Goal: Task Accomplishment & Management: Manage account settings

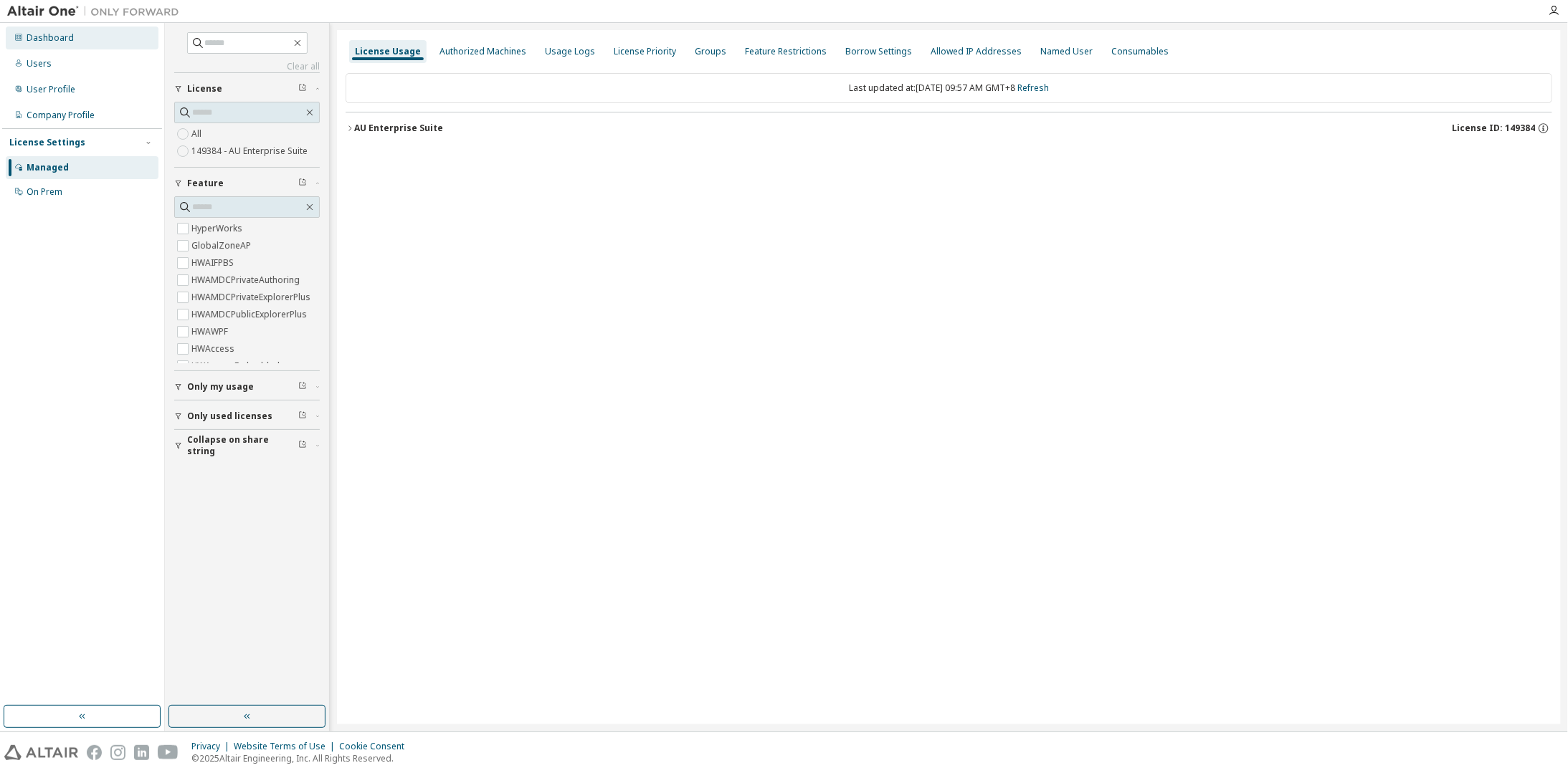
click at [88, 36] on div "Dashboard" at bounding box center [81, 38] width 152 height 23
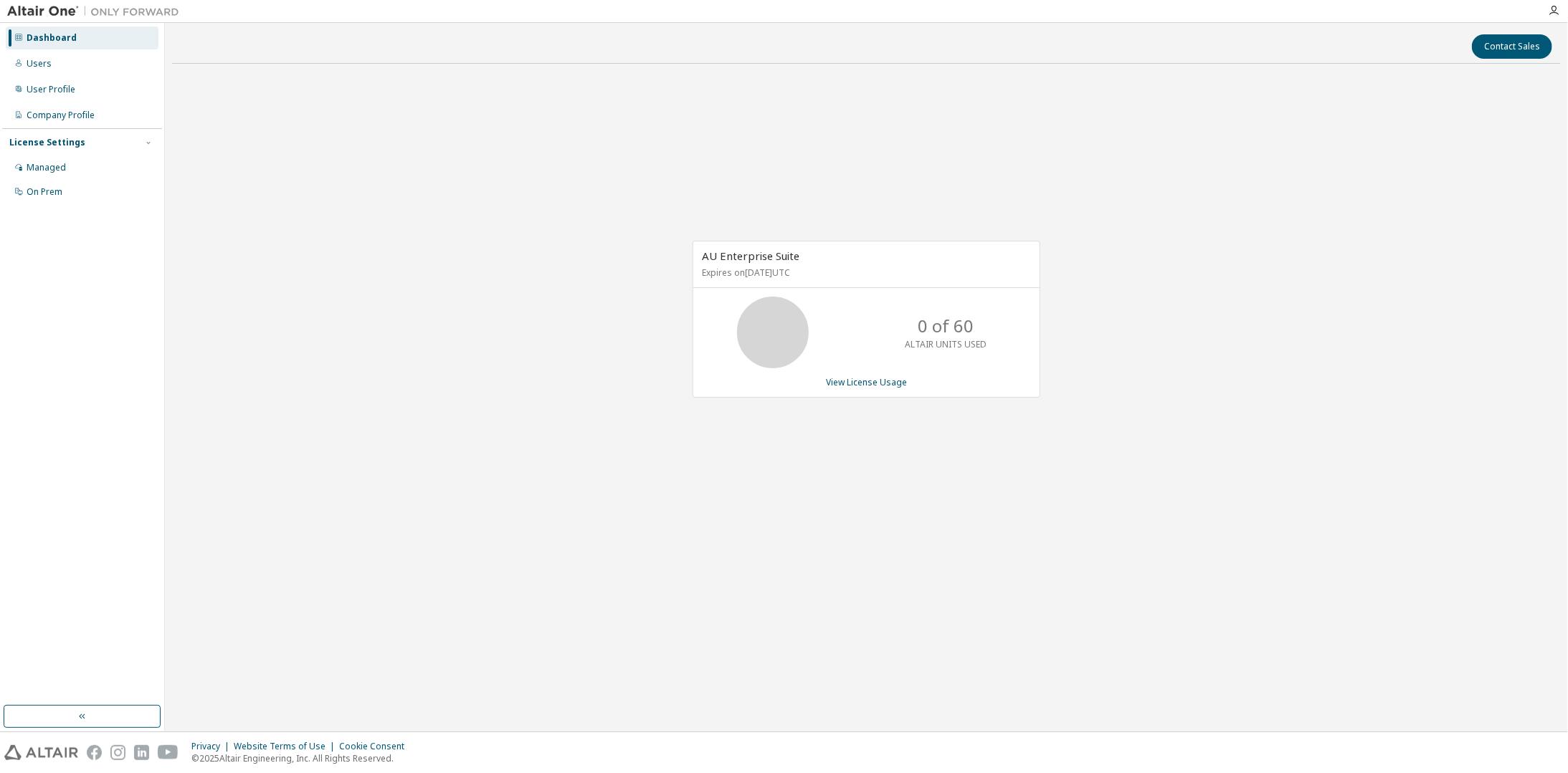
click at [882, 331] on div "0 of 60 ALTAIR UNITS USED" at bounding box center [867, 332] width 346 height 72
click at [858, 380] on link "View License Usage" at bounding box center [867, 381] width 81 height 12
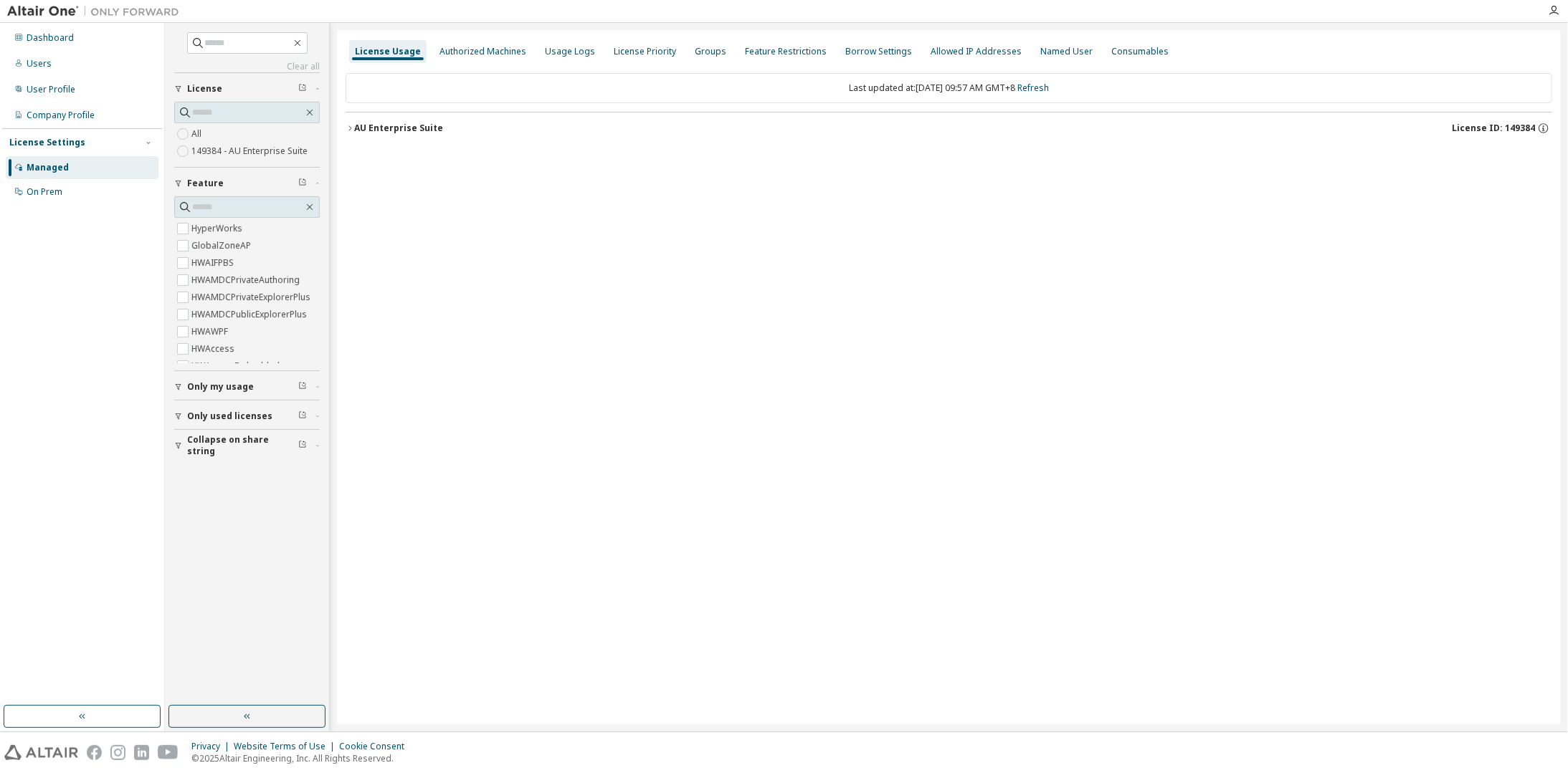
click at [410, 126] on div "AU Enterprise Suite" at bounding box center [398, 128] width 89 height 12
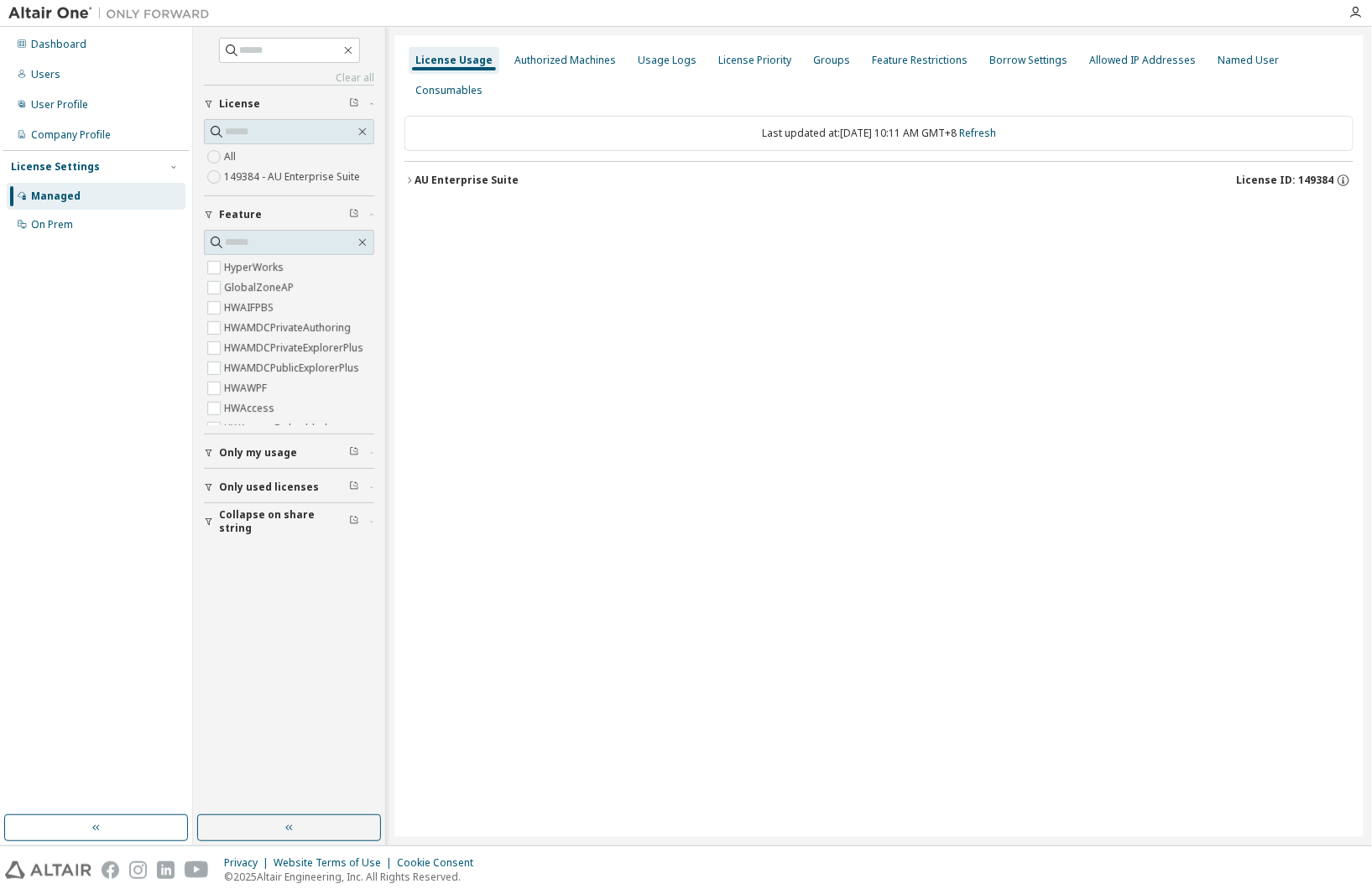
click at [448, 174] on div "AU Enterprise Suite" at bounding box center [466, 180] width 104 height 14
click at [1353, 14] on icon "button" at bounding box center [1354, 12] width 14 height 14
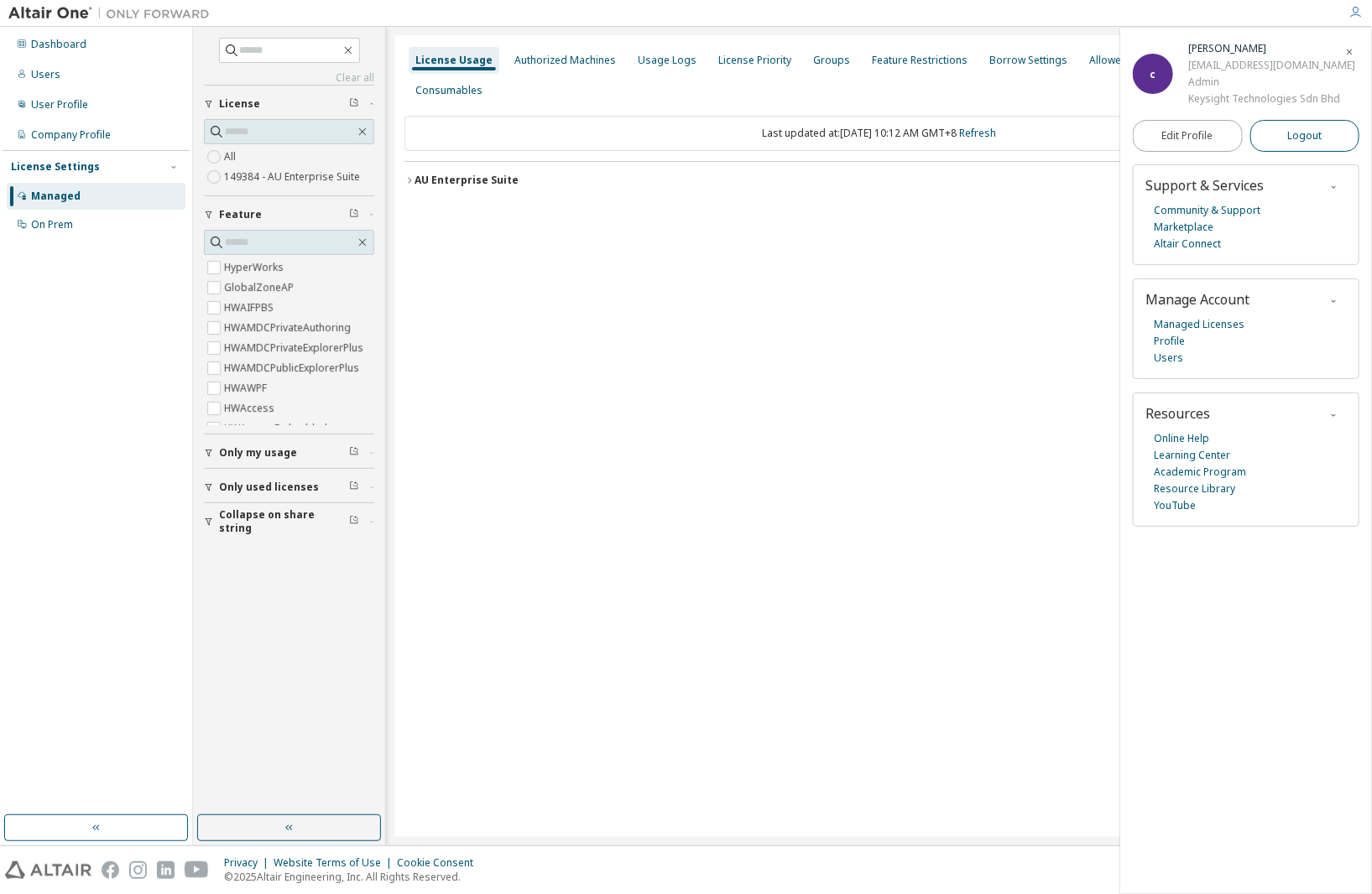
click at [1281, 141] on button "Logout" at bounding box center [1305, 136] width 110 height 31
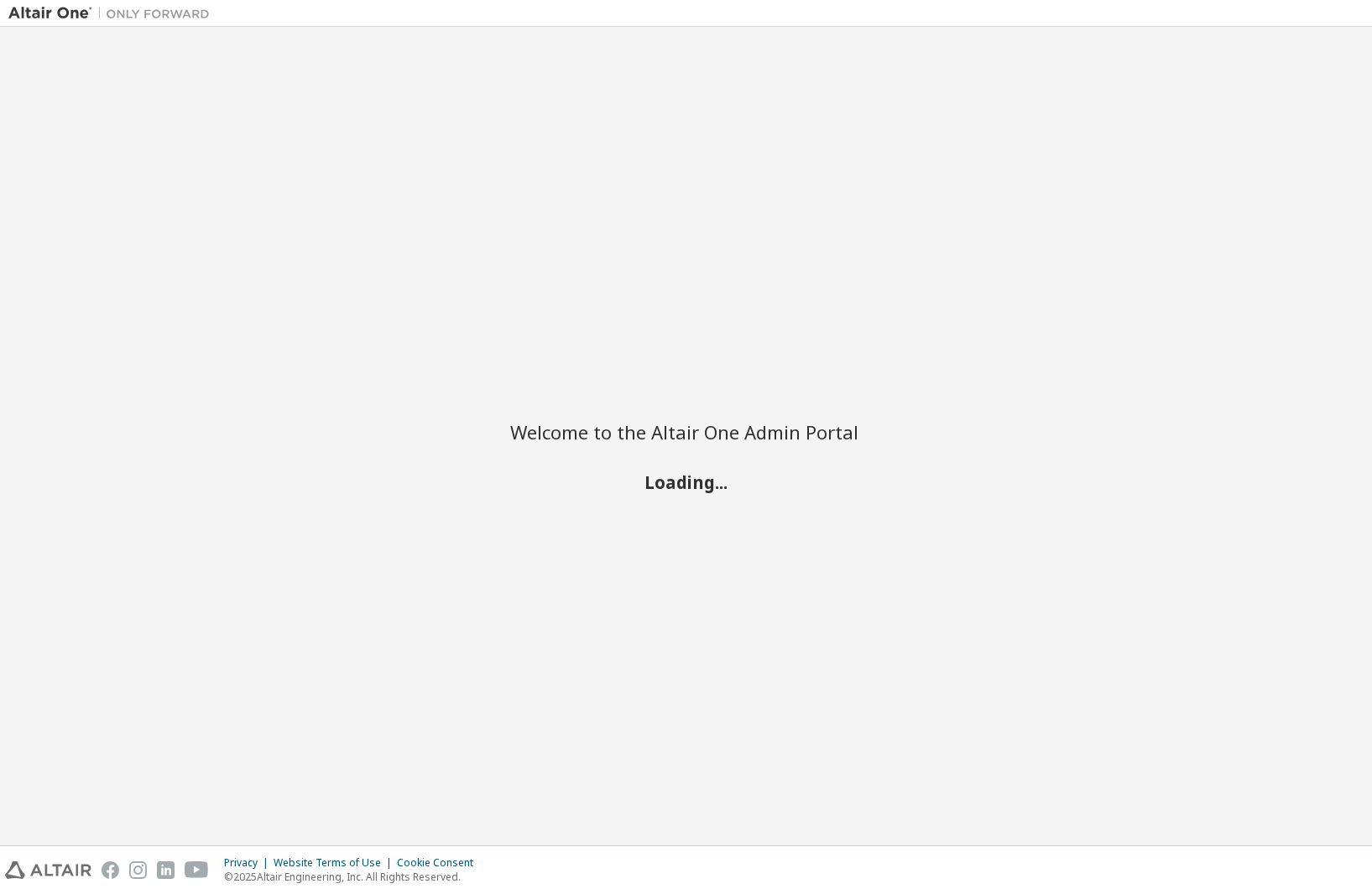
click at [664, 444] on div "Welcome to the Altair One Admin Portal Loading..." at bounding box center [686, 447] width 352 height 93
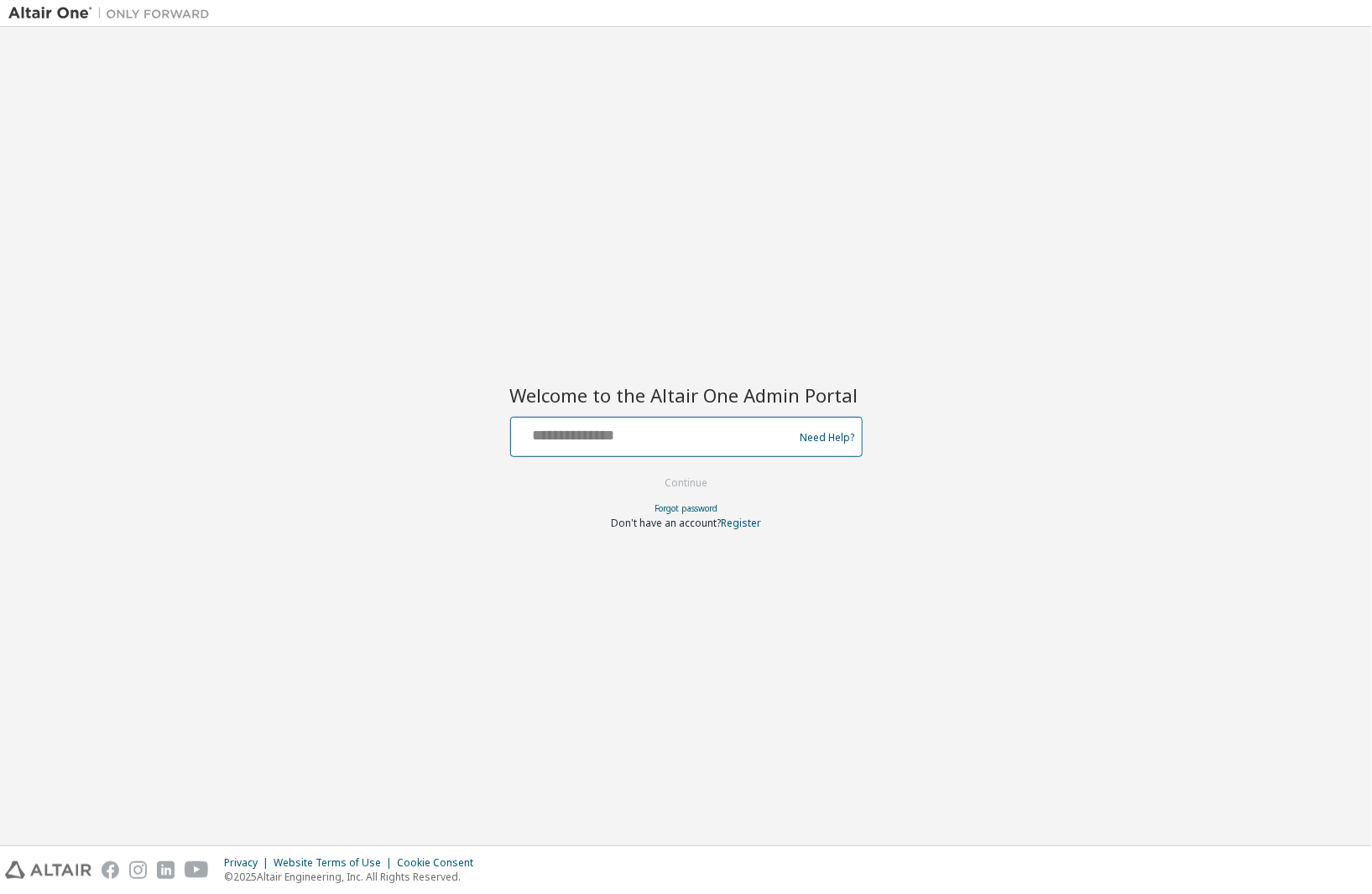
click at [629, 435] on input "text" at bounding box center [655, 434] width 275 height 24
type input "**********"
click at [689, 468] on div at bounding box center [686, 469] width 352 height 2
click at [685, 476] on button "Continue" at bounding box center [686, 483] width 78 height 25
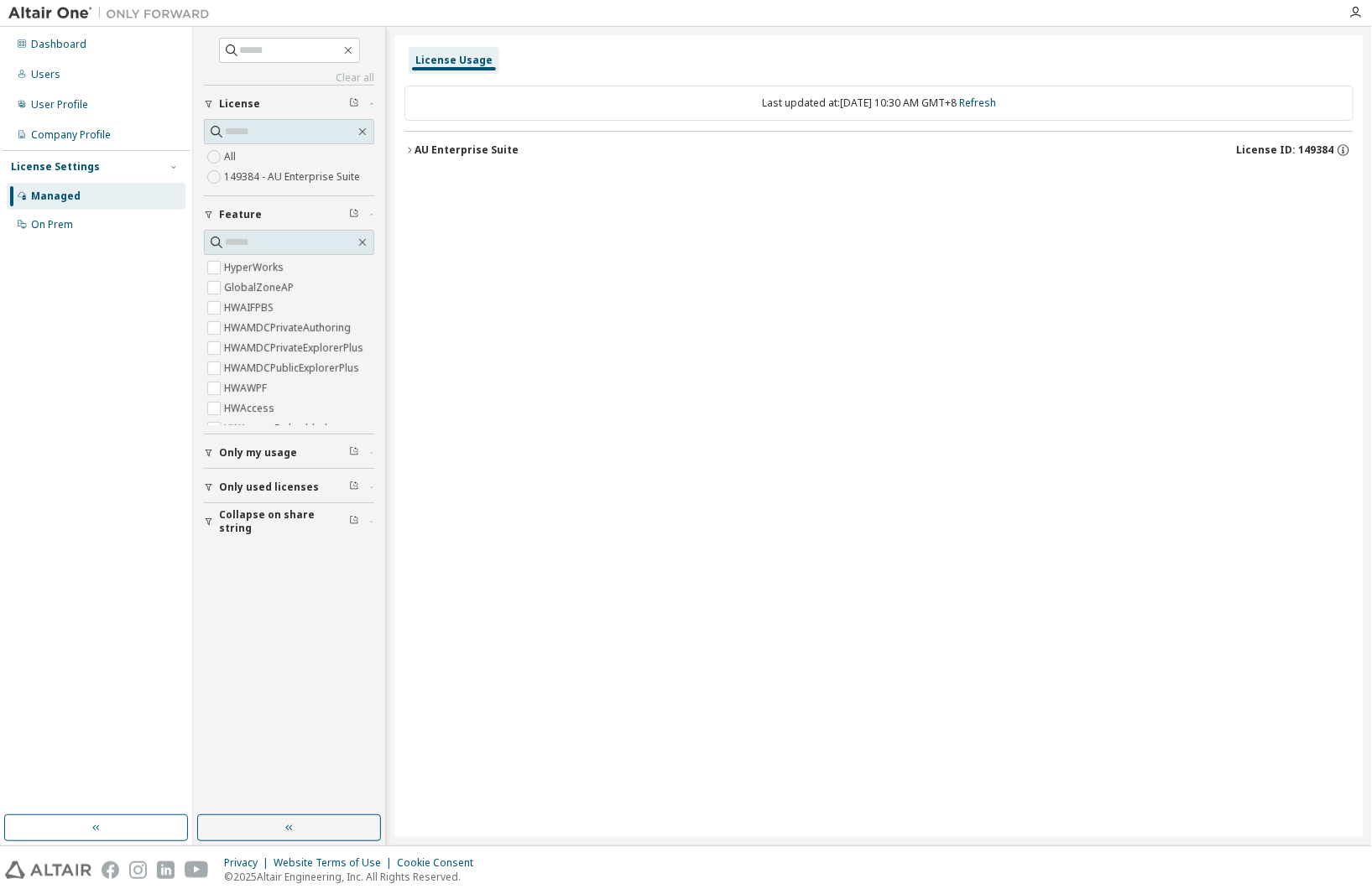
click at [473, 147] on div "AU Enterprise Suite" at bounding box center [466, 150] width 104 height 14
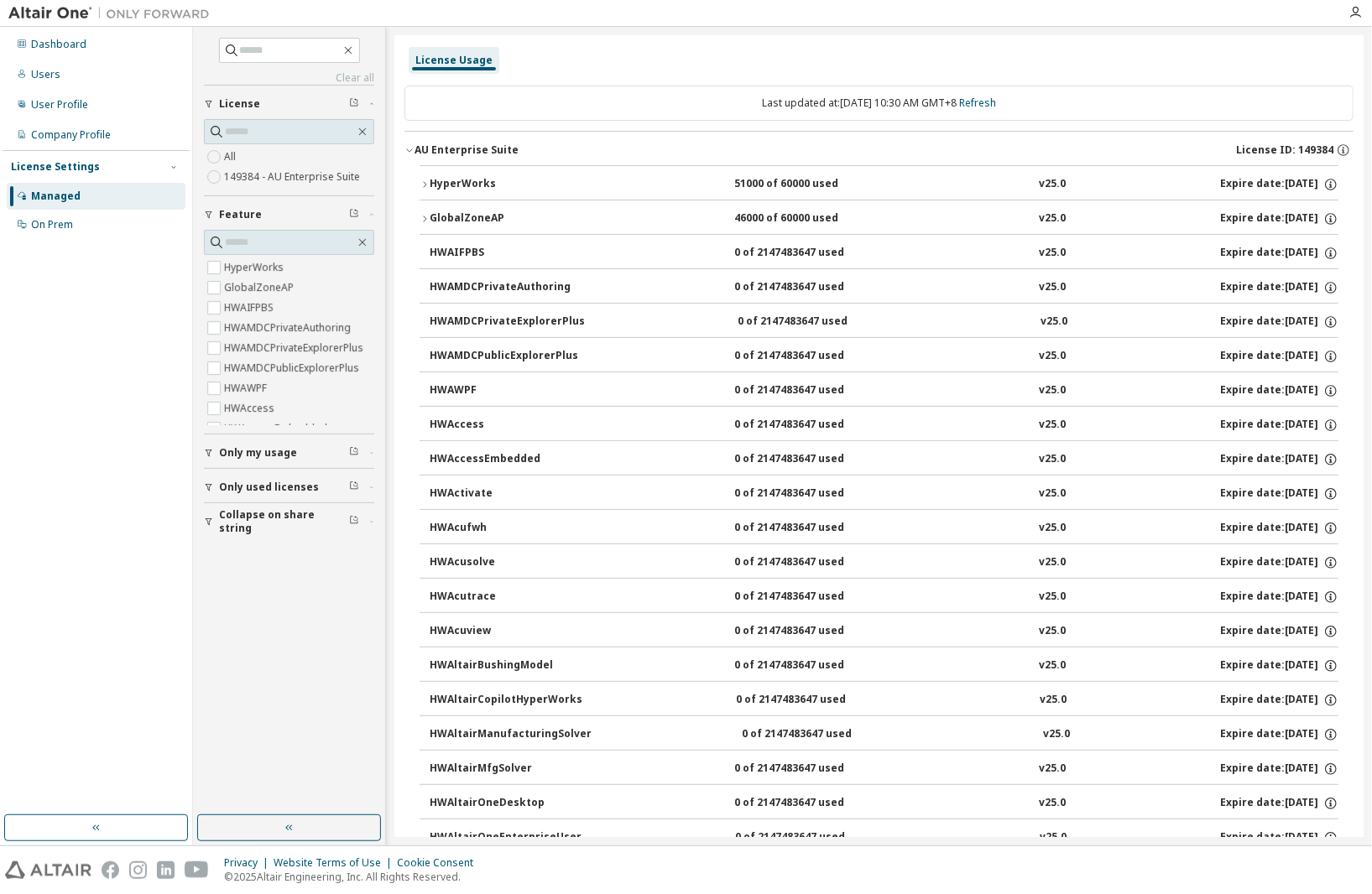
click at [500, 177] on div "HyperWorks" at bounding box center [505, 184] width 151 height 15
